Goal: Transaction & Acquisition: Subscribe to service/newsletter

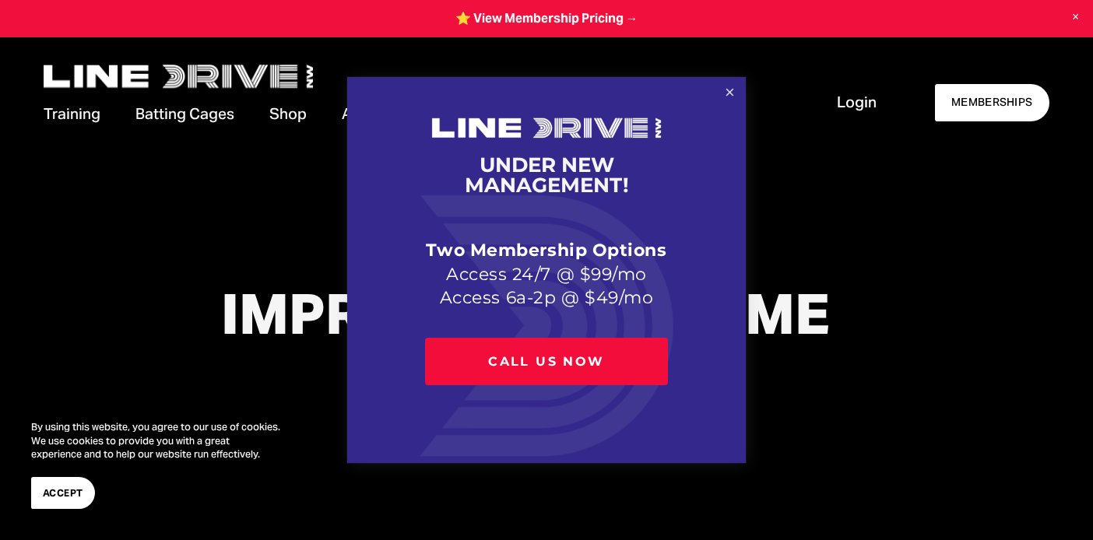
click at [734, 93] on link "Close" at bounding box center [729, 92] width 27 height 27
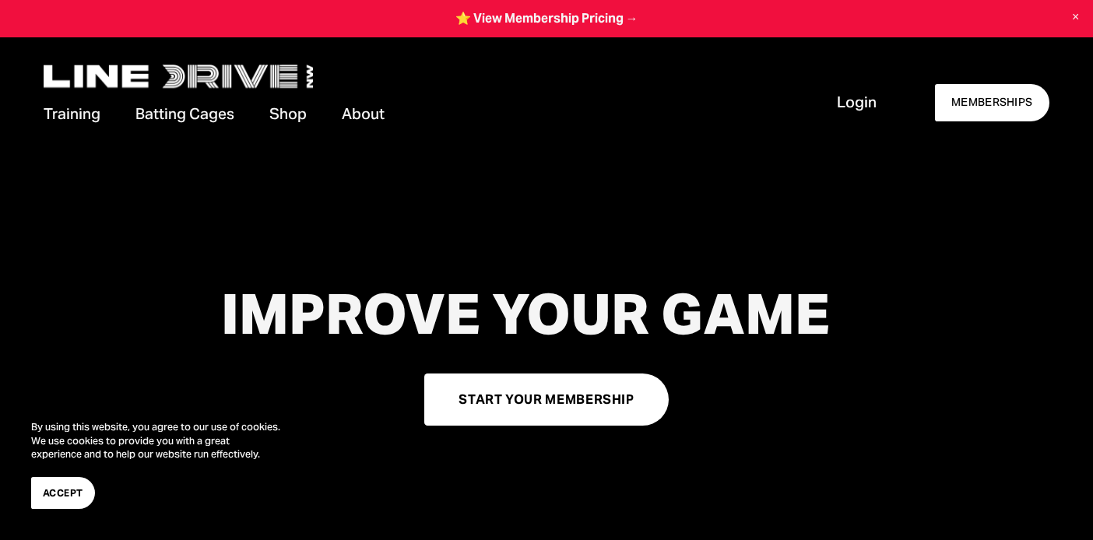
click at [370, 110] on span "About" at bounding box center [363, 114] width 43 height 21
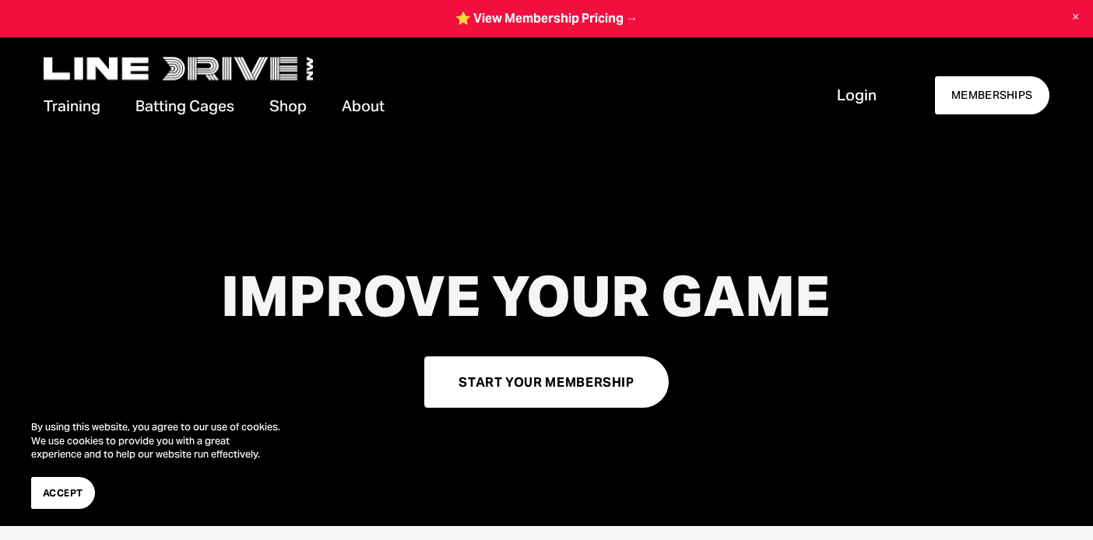
scroll to position [17, 0]
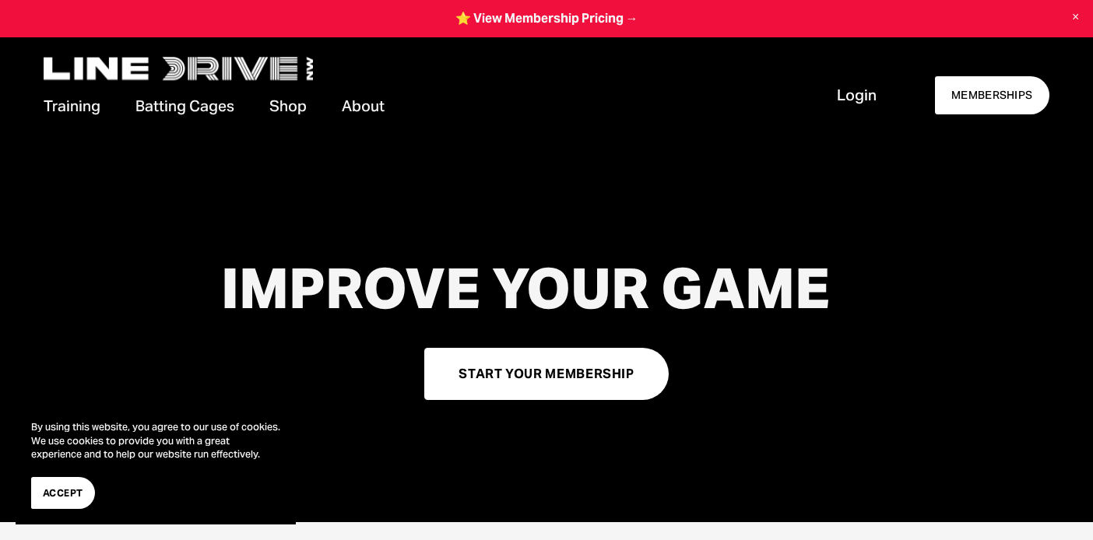
click at [0, 0] on span "Camps & Clinics" at bounding box center [0, 0] width 0 height 0
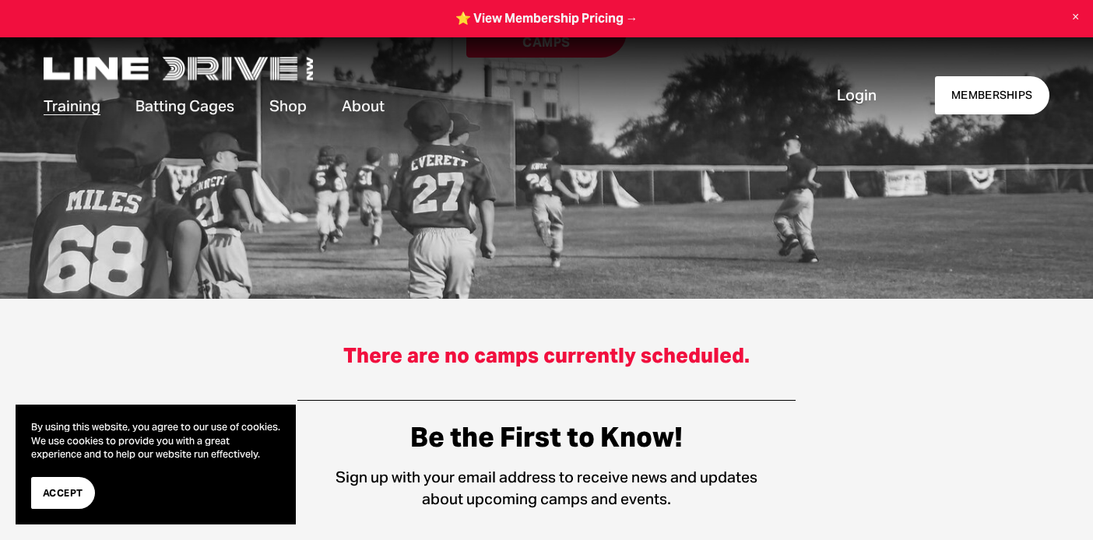
scroll to position [297, 0]
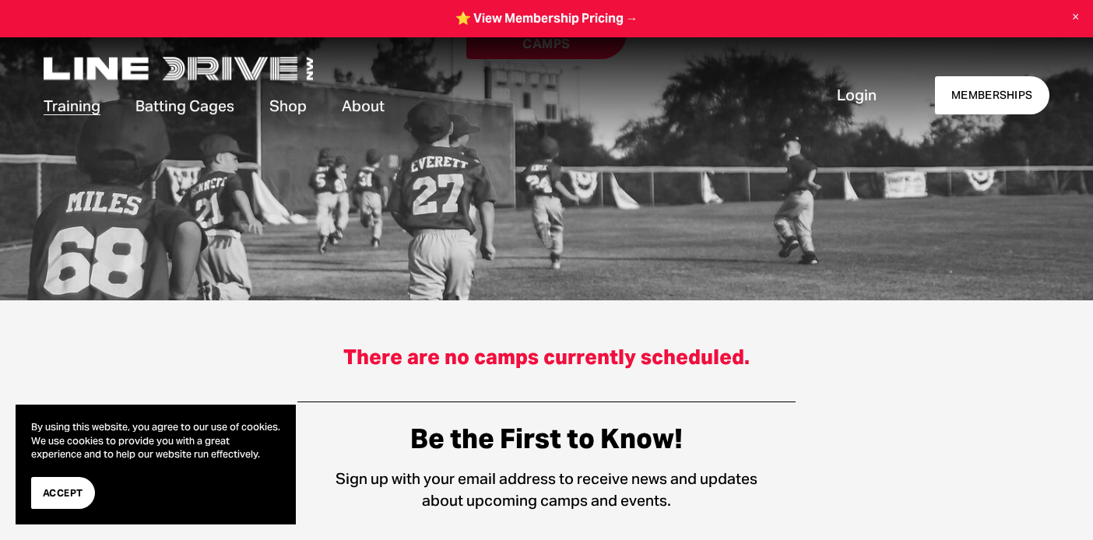
click at [0, 0] on span "Memberships" at bounding box center [0, 0] width 0 height 0
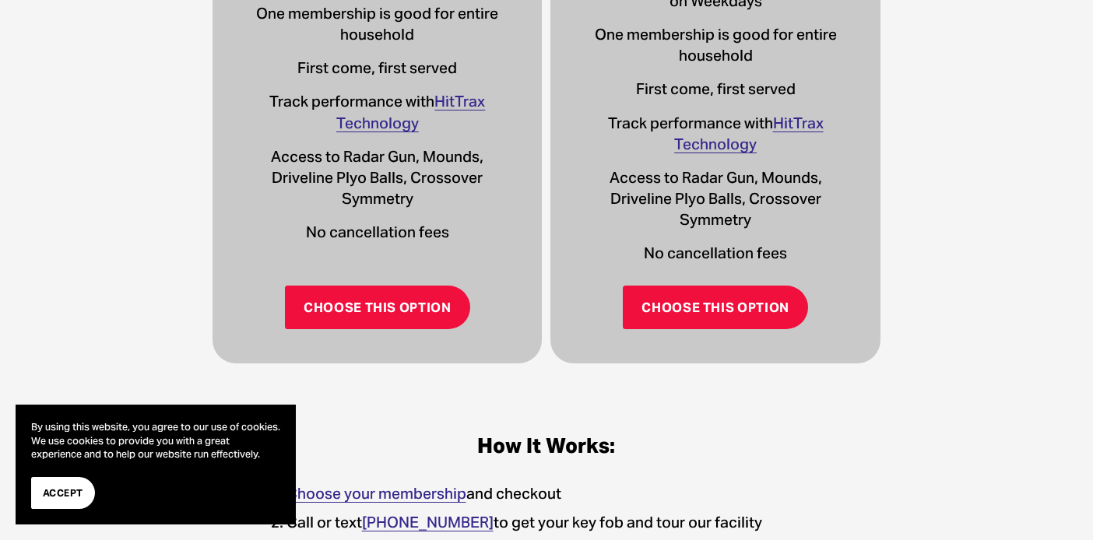
scroll to position [769, 0]
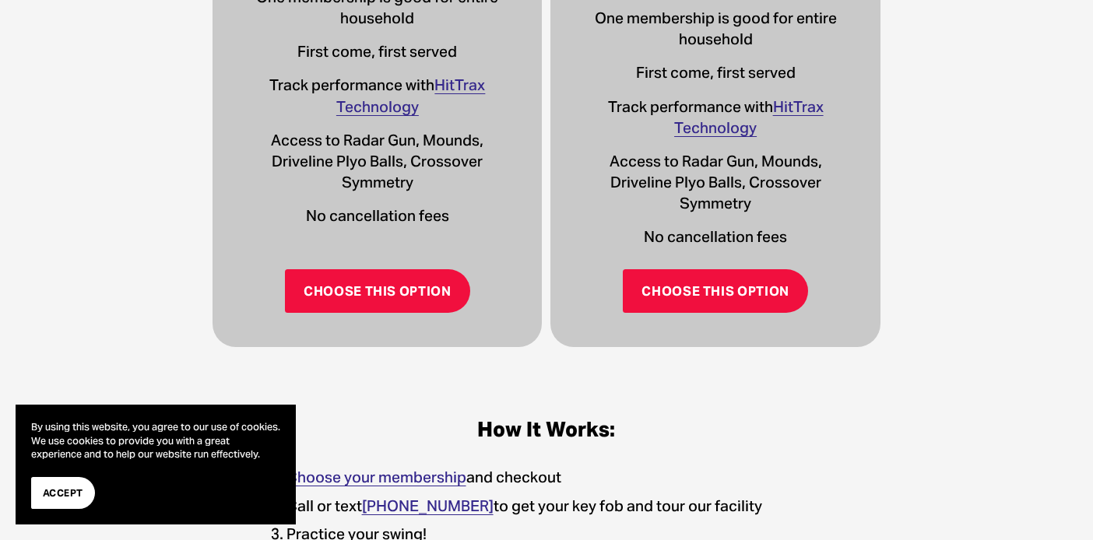
click at [406, 296] on link "Choose This Option" at bounding box center [377, 291] width 185 height 44
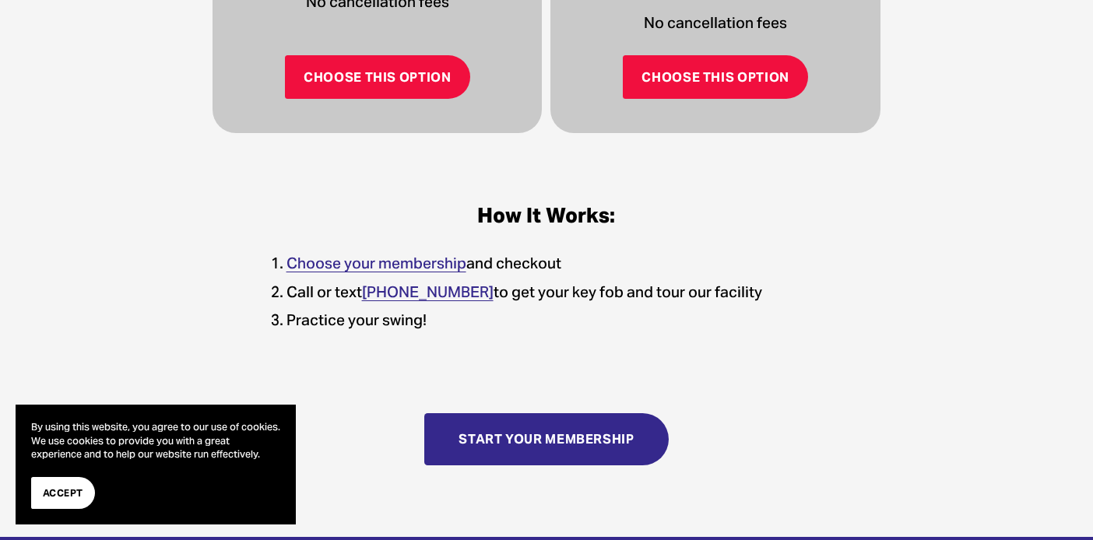
scroll to position [1011, 0]
